Goal: Task Accomplishment & Management: Manage account settings

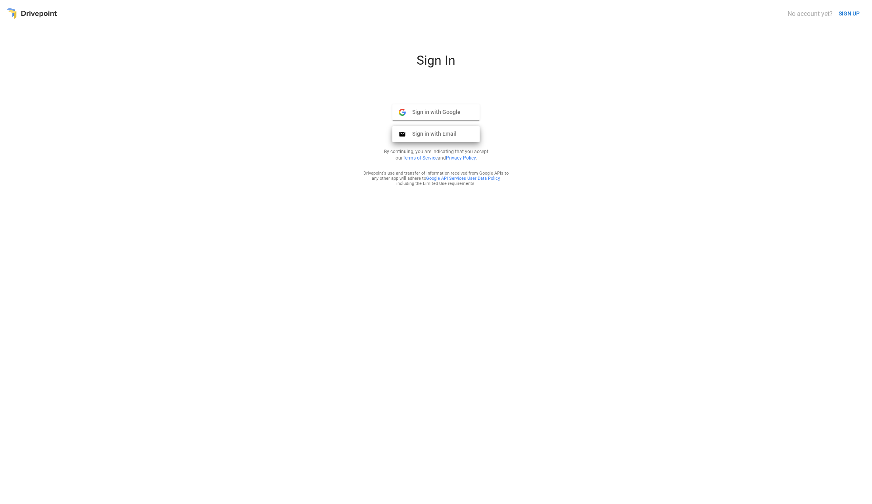
click at [431, 132] on span "Sign in with Email" at bounding box center [431, 133] width 51 height 7
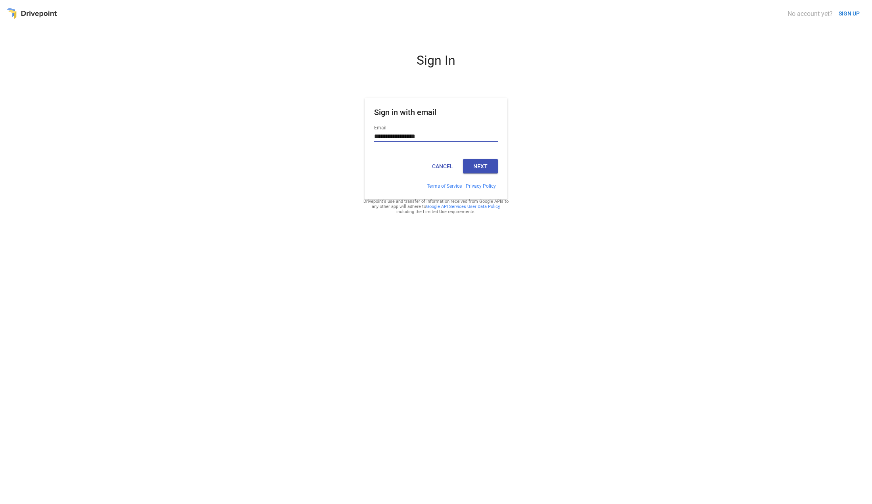
type input "**********"
click at [483, 169] on button "Next" at bounding box center [480, 166] width 35 height 14
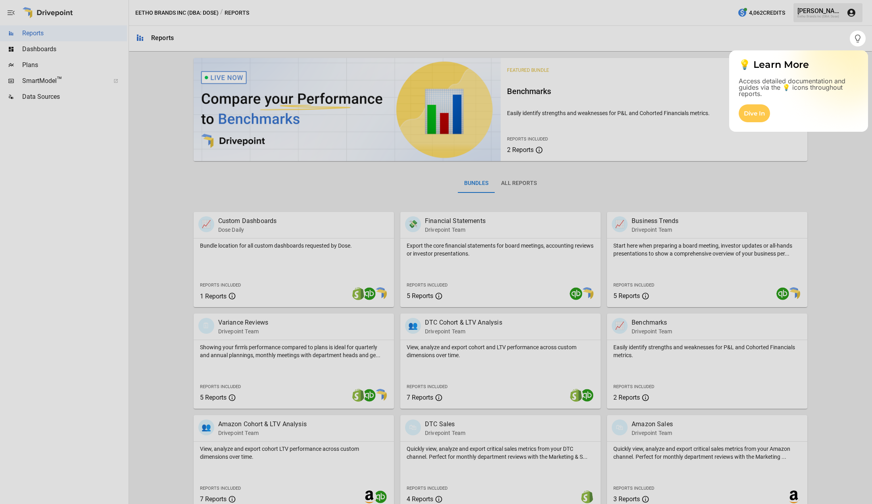
click at [651, 38] on div at bounding box center [425, 252] width 850 height 504
click at [811, 156] on div at bounding box center [436, 275] width 872 height 458
click at [856, 40] on icon "button" at bounding box center [858, 39] width 10 height 10
click at [27, 65] on div at bounding box center [436, 275] width 872 height 458
click at [35, 64] on div at bounding box center [436, 275] width 872 height 458
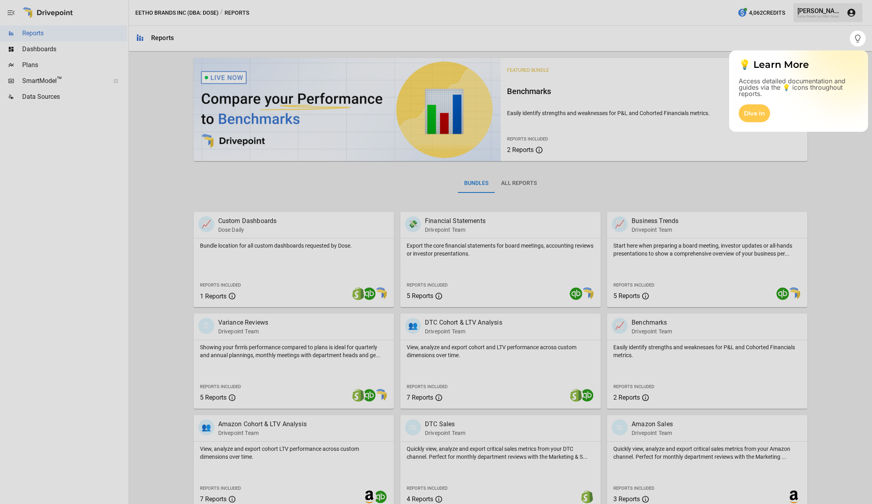
click at [35, 64] on div at bounding box center [436, 275] width 872 height 458
click at [168, 126] on div at bounding box center [436, 275] width 872 height 458
click at [817, 14] on div at bounding box center [436, 15] width 872 height 31
click at [152, 37] on div at bounding box center [425, 252] width 850 height 504
click at [29, 37] on div at bounding box center [425, 252] width 850 height 504
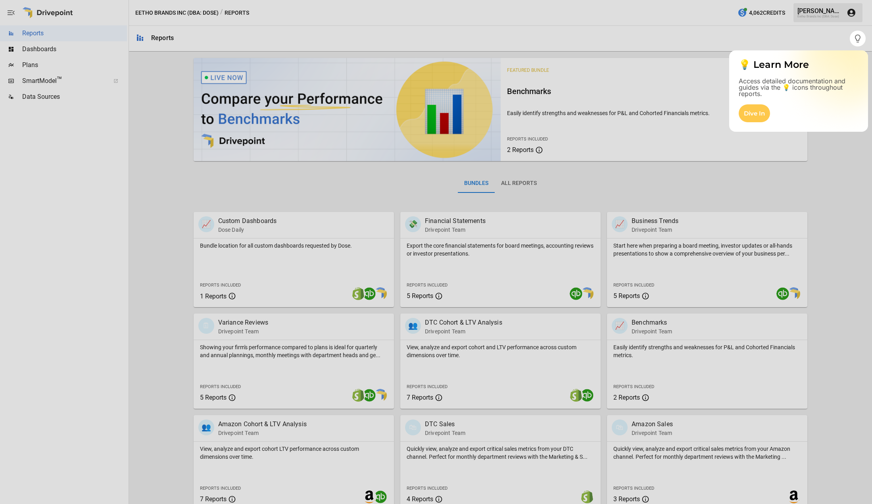
click at [34, 48] on div at bounding box center [436, 275] width 872 height 458
click at [29, 65] on div at bounding box center [436, 275] width 872 height 458
click at [33, 87] on div at bounding box center [436, 275] width 872 height 458
click at [33, 90] on div at bounding box center [436, 275] width 872 height 458
click at [515, 182] on div at bounding box center [436, 275] width 872 height 458
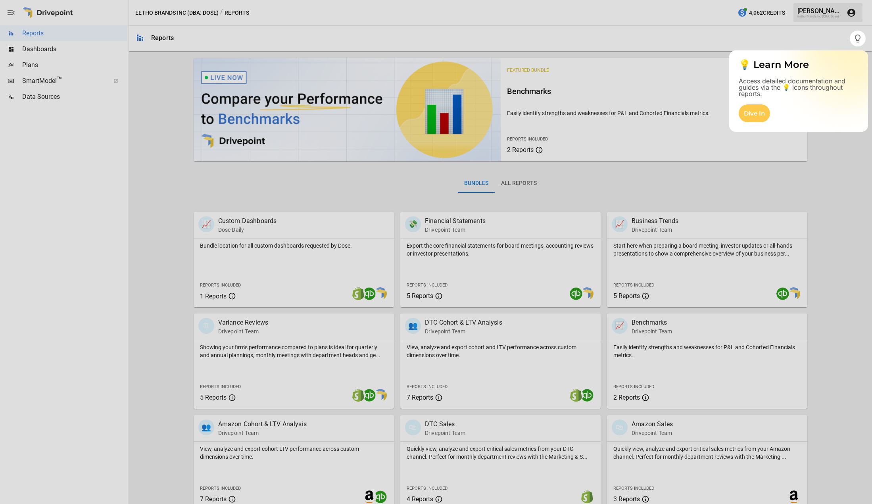
click at [859, 35] on icon "button" at bounding box center [858, 39] width 10 height 10
click at [757, 109] on div "Dive In" at bounding box center [754, 113] width 31 height 18
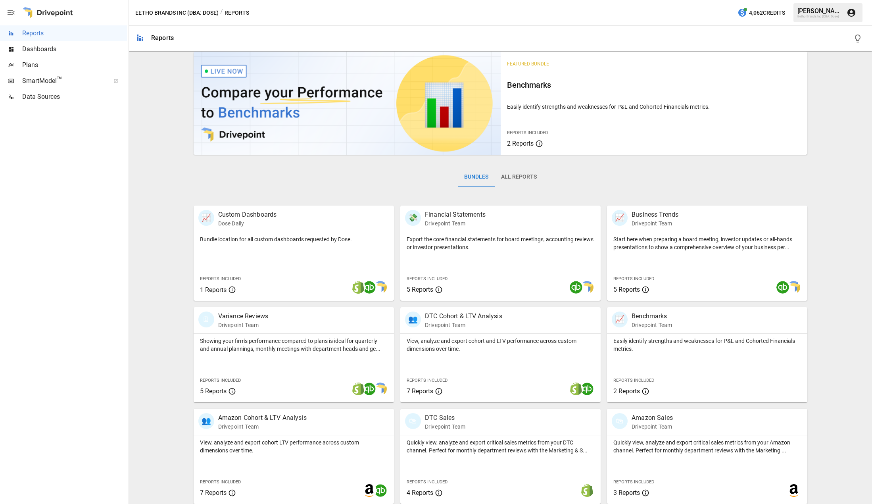
scroll to position [10, 0]
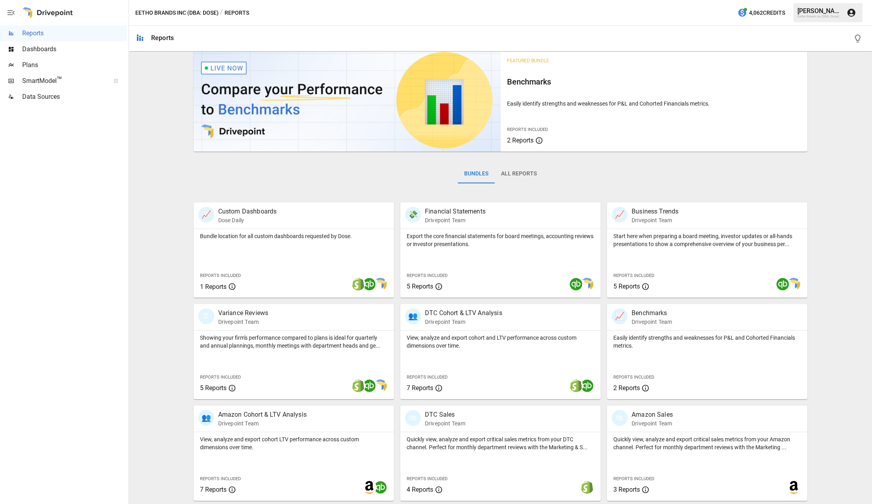
click at [26, 64] on span "Plans" at bounding box center [74, 65] width 105 height 10
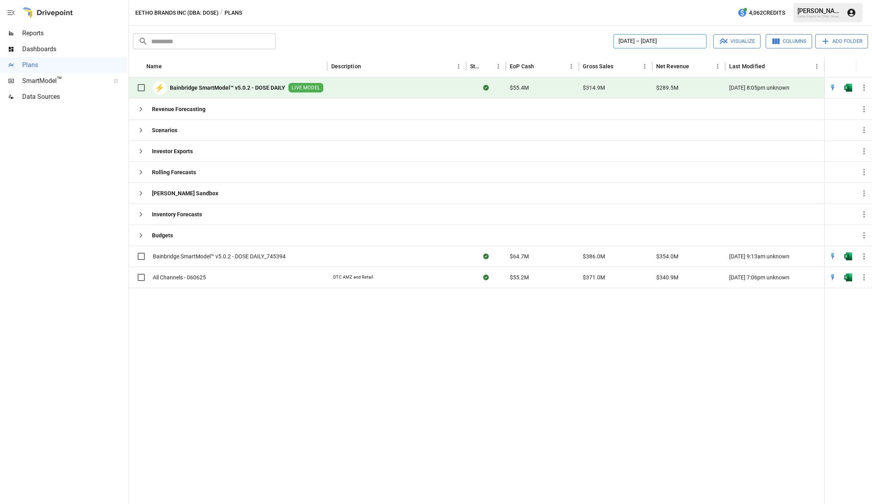
click at [652, 38] on button "January 2025 – December 2025" at bounding box center [659, 41] width 93 height 14
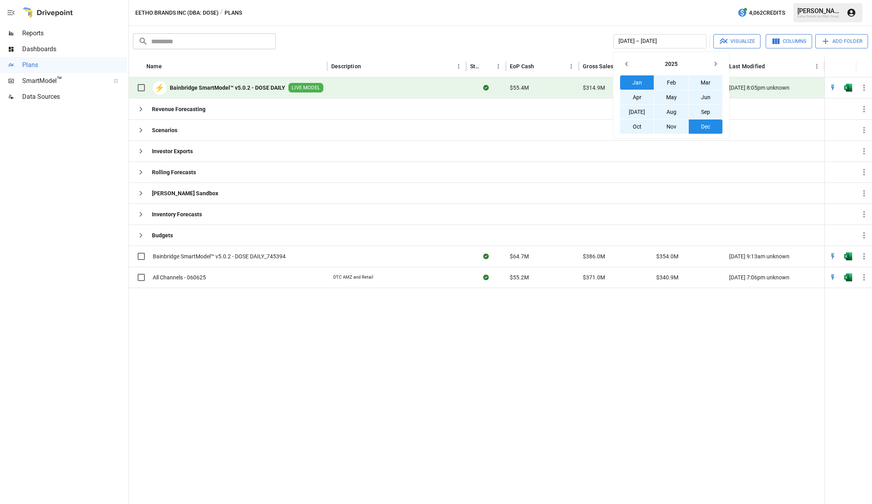
click at [628, 64] on icon "button" at bounding box center [627, 64] width 6 height 6
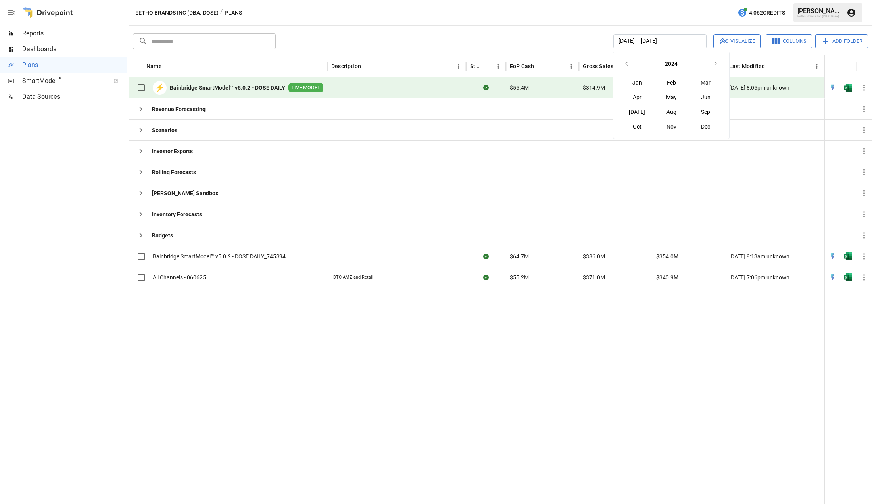
click at [637, 83] on button "Jan" at bounding box center [637, 82] width 34 height 14
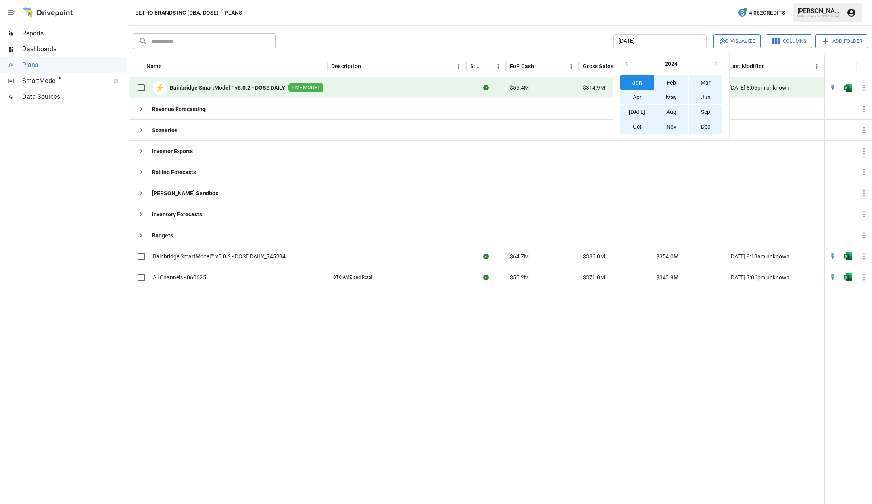
click at [702, 128] on button "Dec" at bounding box center [706, 126] width 34 height 14
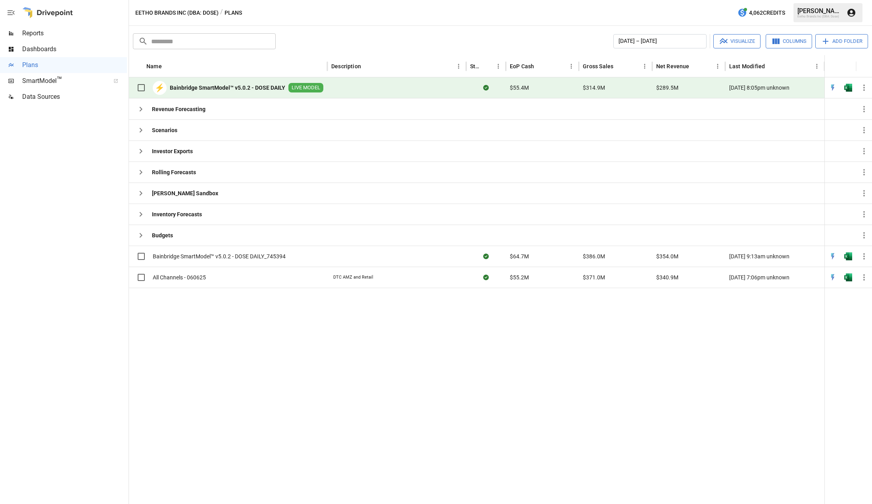
click at [547, 41] on div "January 2024 – December 2024 Visualize Columns Add Folder" at bounding box center [573, 41] width 589 height 14
